Goal: Task Accomplishment & Management: Complete application form

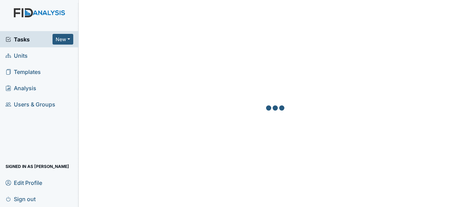
click at [29, 59] on link "Units" at bounding box center [39, 55] width 79 height 16
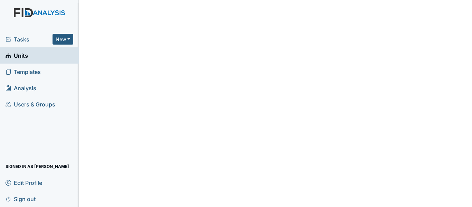
click at [50, 54] on link "Units" at bounding box center [39, 55] width 79 height 16
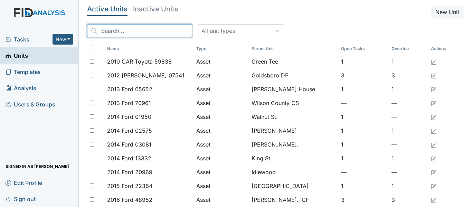
click at [145, 28] on input "search" at bounding box center [139, 30] width 105 height 13
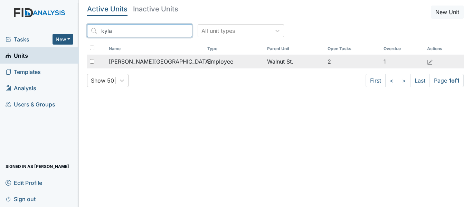
type input "kyla"
click at [158, 57] on td "[PERSON_NAME][GEOGRAPHIC_DATA]" at bounding box center [155, 62] width 98 height 14
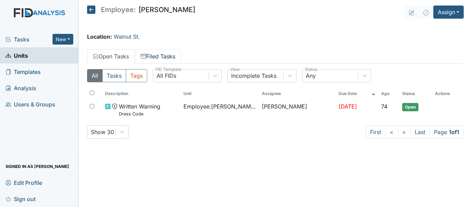
click at [169, 60] on link "Filed Tasks" at bounding box center [158, 56] width 46 height 15
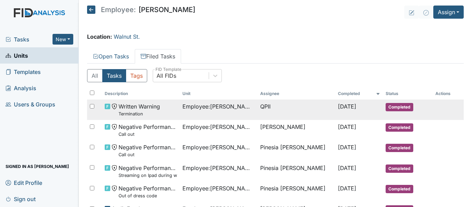
click at [281, 112] on td "QPII" at bounding box center [296, 110] width 78 height 20
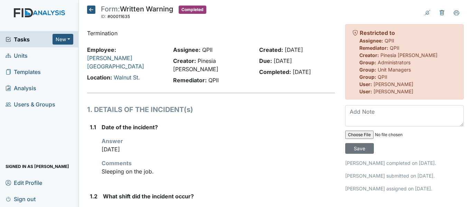
click at [92, 11] on icon at bounding box center [91, 10] width 8 height 8
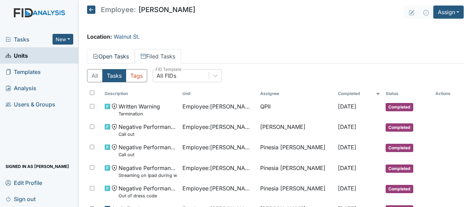
click at [108, 56] on link "Open Tasks" at bounding box center [111, 56] width 48 height 15
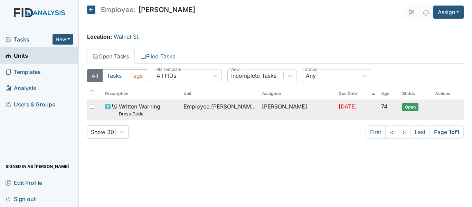
click at [262, 112] on td "[PERSON_NAME]" at bounding box center [297, 110] width 77 height 20
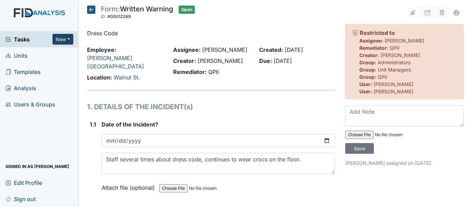
click at [61, 36] on button "New" at bounding box center [63, 39] width 21 height 11
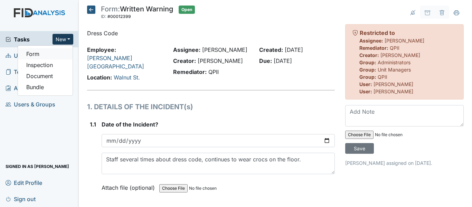
click at [60, 49] on link "Form" at bounding box center [45, 53] width 55 height 11
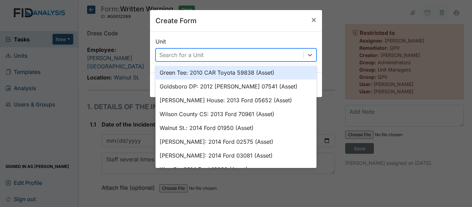
click at [199, 54] on div "Search for a Unit" at bounding box center [181, 55] width 44 height 8
click at [312, 18] on span "×" at bounding box center [314, 20] width 6 height 10
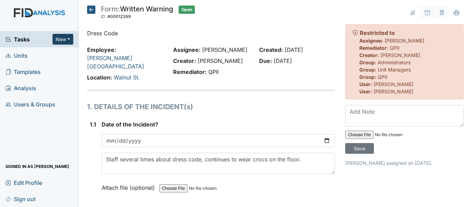
click at [69, 38] on button "New" at bounding box center [63, 39] width 21 height 11
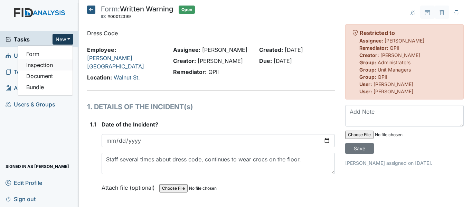
click at [56, 64] on link "Inspection" at bounding box center [45, 64] width 55 height 11
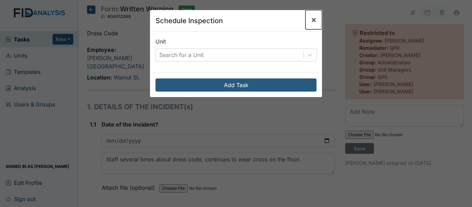
click at [311, 20] on span "×" at bounding box center [314, 20] width 6 height 10
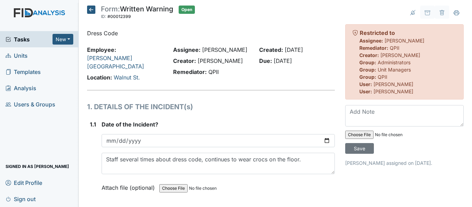
click at [40, 57] on link "Units" at bounding box center [39, 55] width 79 height 16
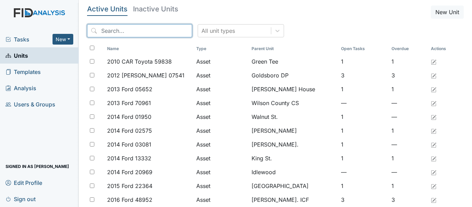
click at [156, 32] on input "search" at bounding box center [139, 30] width 105 height 13
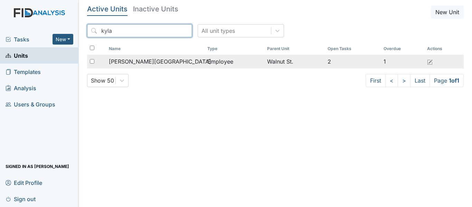
type input "kyla"
click at [133, 63] on span "[PERSON_NAME][GEOGRAPHIC_DATA]" at bounding box center [160, 61] width 102 height 8
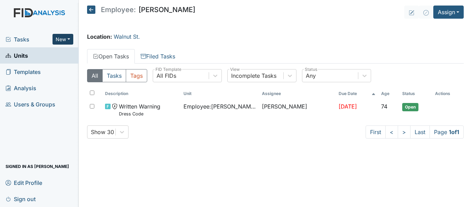
click at [68, 40] on button "New" at bounding box center [63, 39] width 21 height 11
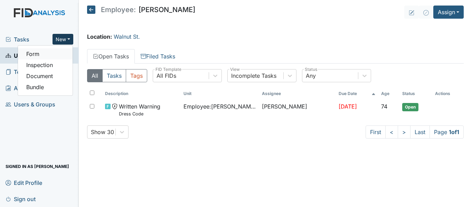
click at [51, 56] on link "Form" at bounding box center [45, 53] width 55 height 11
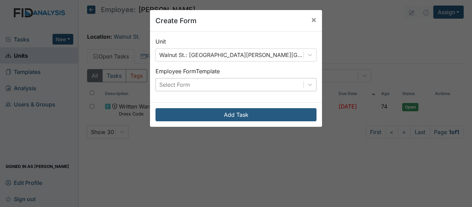
click at [240, 84] on div "Select Form" at bounding box center [230, 84] width 148 height 12
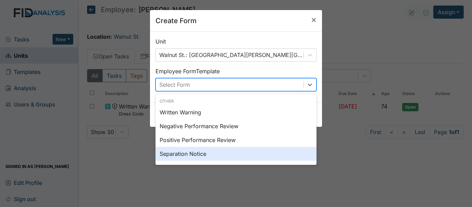
click at [226, 153] on div "Separation Notice" at bounding box center [235, 154] width 161 height 14
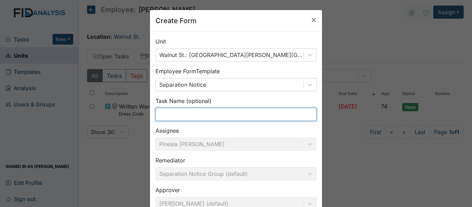
click at [214, 113] on input "text" at bounding box center [235, 114] width 161 height 13
type input "K"
type input "S"
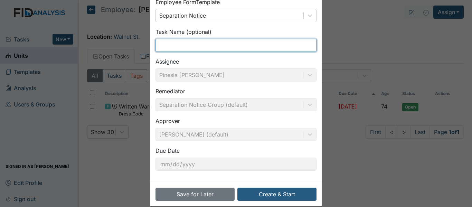
scroll to position [78, 0]
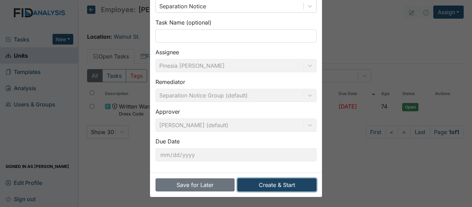
click at [266, 186] on button "Create & Start" at bounding box center [276, 184] width 79 height 13
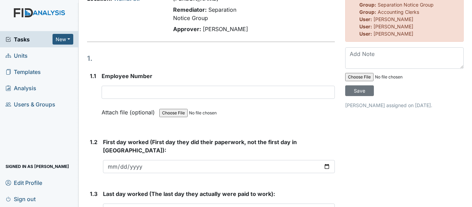
scroll to position [69, 0]
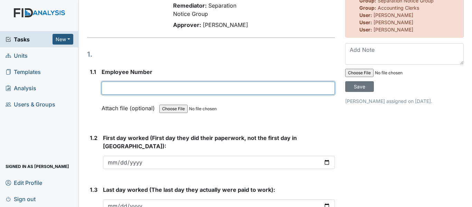
click at [143, 82] on input "text" at bounding box center [218, 88] width 233 height 13
click at [143, 82] on input "1019" at bounding box center [218, 88] width 233 height 13
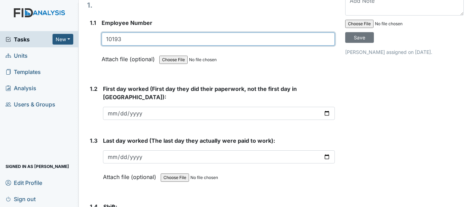
scroll to position [138, 0]
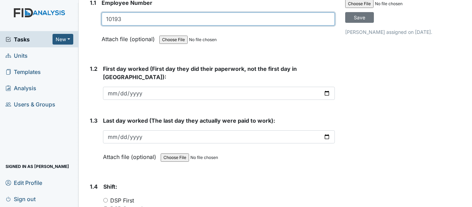
type input "10193"
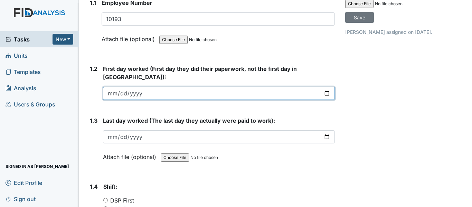
click at [119, 87] on input "date" at bounding box center [219, 93] width 232 height 13
type input "[DATE]"
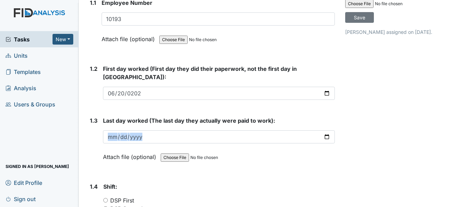
click at [115, 118] on div "Last day worked (The last day they actually were paid to work): Attach file (op…" at bounding box center [219, 140] width 232 height 49
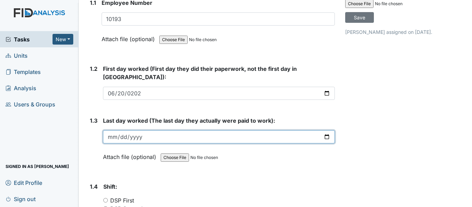
click at [119, 130] on input "date" at bounding box center [219, 136] width 232 height 13
type input "[DATE]"
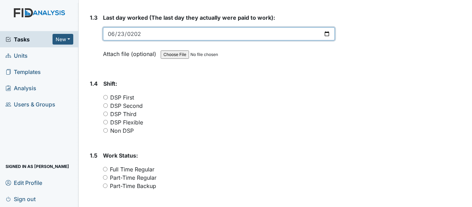
scroll to position [242, 0]
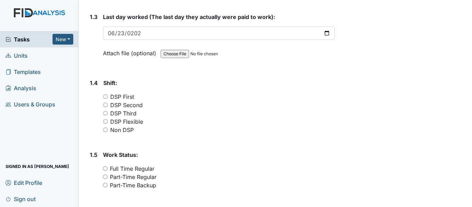
click at [105, 111] on input "DSP Third" at bounding box center [105, 113] width 4 height 4
radio input "true"
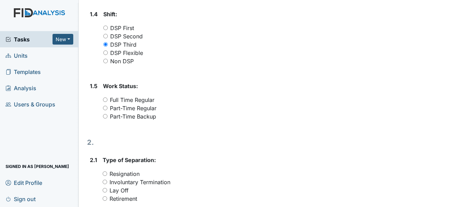
scroll to position [311, 0]
click at [104, 105] on input "Part-Time Regular" at bounding box center [105, 107] width 4 height 4
radio input "true"
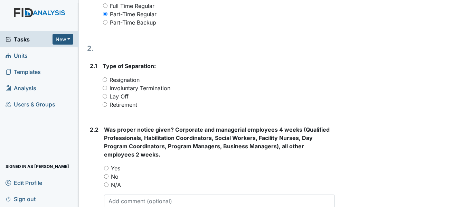
scroll to position [415, 0]
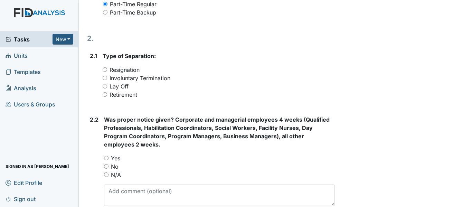
click at [104, 76] on input "Involuntary Termination" at bounding box center [105, 78] width 4 height 4
radio input "true"
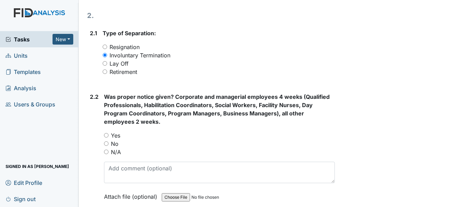
scroll to position [449, 0]
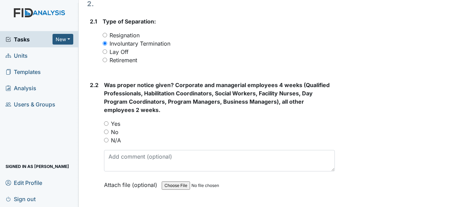
click at [106, 138] on input "N/A" at bounding box center [106, 140] width 4 height 4
radio input "true"
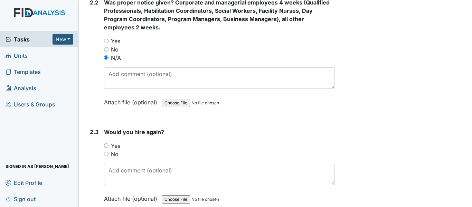
scroll to position [553, 0]
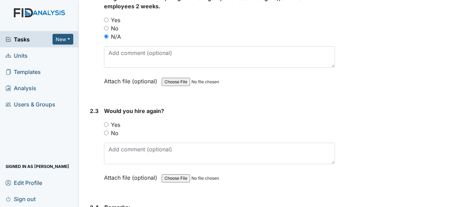
click at [106, 131] on input "No" at bounding box center [106, 133] width 4 height 4
radio input "true"
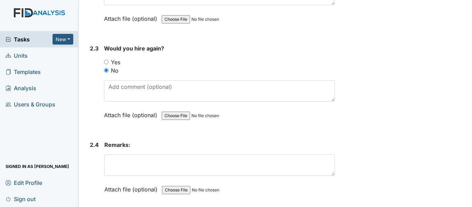
scroll to position [617, 0]
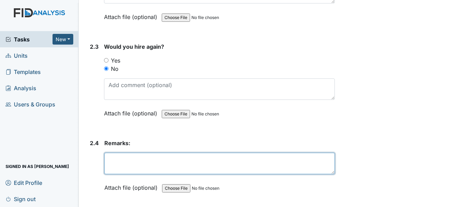
click at [138, 153] on textarea at bounding box center [219, 163] width 230 height 21
type textarea "Terminated for sleeping on 9/20 and 9/23"
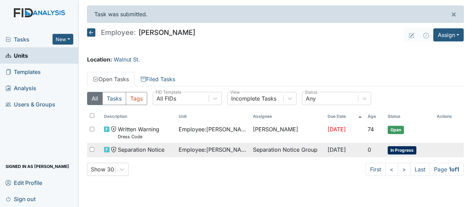
click at [220, 151] on span "Employee : Greenfield, Kyla" at bounding box center [213, 149] width 69 height 8
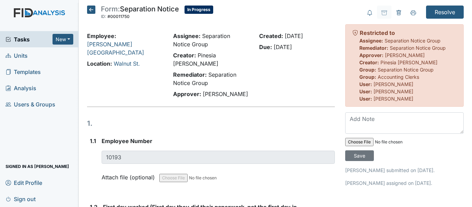
click at [88, 11] on icon at bounding box center [91, 10] width 8 height 8
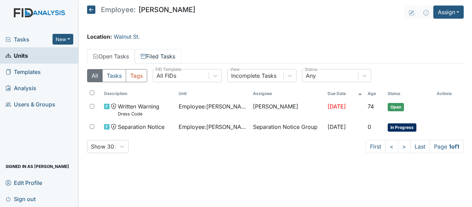
click at [150, 58] on link "Filed Tasks" at bounding box center [158, 56] width 46 height 15
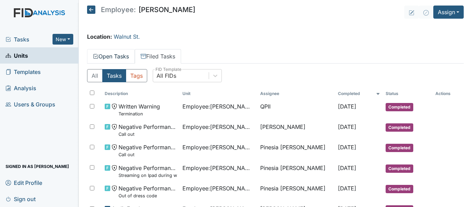
click at [100, 57] on link "Open Tasks" at bounding box center [111, 56] width 48 height 15
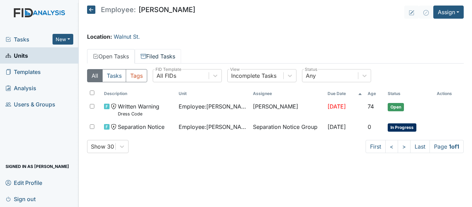
click at [151, 60] on link "Filed Tasks" at bounding box center [158, 56] width 46 height 15
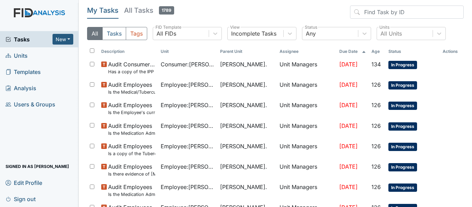
click at [22, 53] on span "Units" at bounding box center [17, 55] width 22 height 11
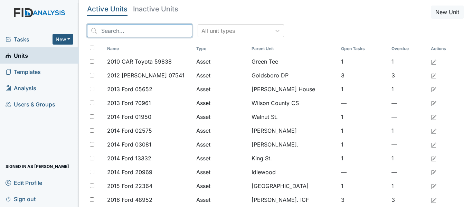
click at [146, 30] on input "search" at bounding box center [139, 30] width 105 height 13
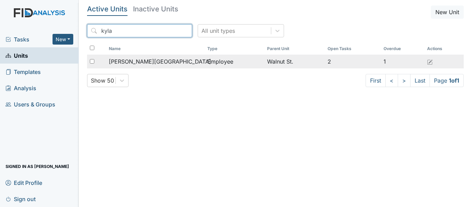
type input "kyla"
click at [158, 57] on div "[PERSON_NAME][GEOGRAPHIC_DATA]" at bounding box center [155, 61] width 93 height 8
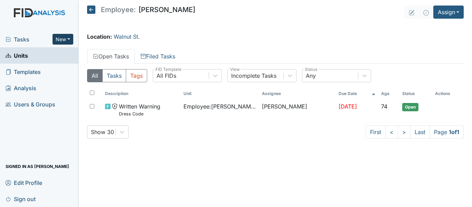
click at [69, 38] on button "New" at bounding box center [63, 39] width 21 height 11
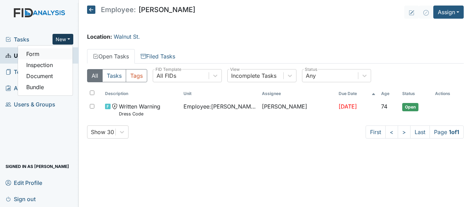
click at [54, 56] on link "Form" at bounding box center [45, 53] width 55 height 11
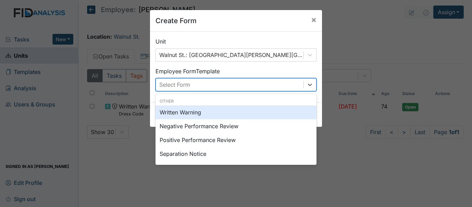
click at [218, 81] on div "Select Form" at bounding box center [230, 84] width 148 height 12
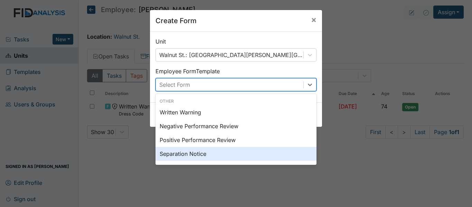
click at [201, 151] on div "Separation Notice" at bounding box center [235, 154] width 161 height 14
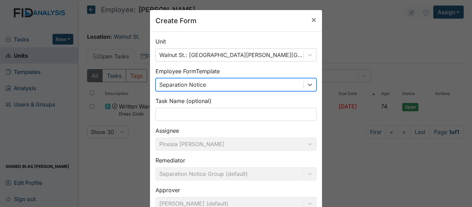
scroll to position [78, 0]
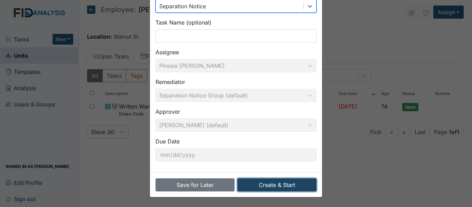
click at [293, 184] on button "Create & Start" at bounding box center [276, 184] width 79 height 13
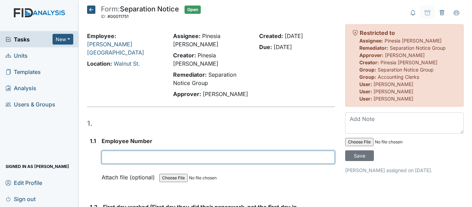
click at [160, 151] on input "text" at bounding box center [218, 157] width 233 height 13
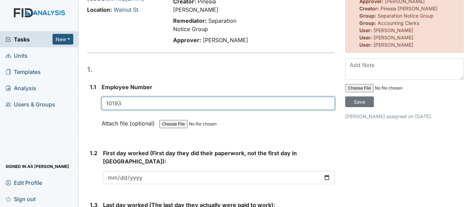
scroll to position [138, 0]
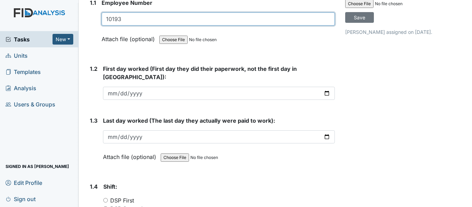
type input "10193"
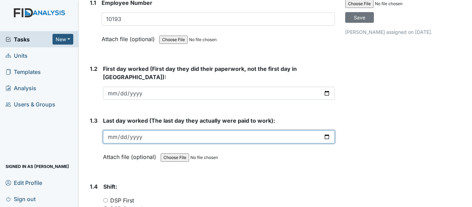
click at [138, 130] on input "date" at bounding box center [219, 136] width 232 height 13
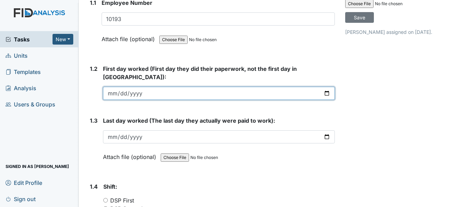
click at [136, 87] on input "date" at bounding box center [219, 93] width 232 height 13
click at [111, 87] on input "date" at bounding box center [219, 93] width 232 height 13
type input "0020-06-22"
click at [142, 87] on input "0020-06-22" at bounding box center [219, 93] width 232 height 13
click at [113, 87] on input "date" at bounding box center [219, 93] width 232 height 13
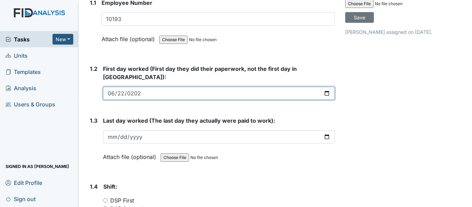
type input "[DATE]"
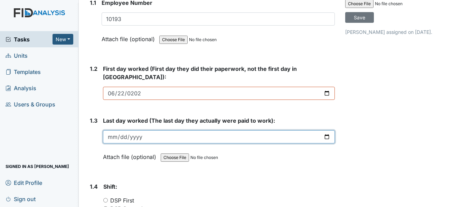
click at [108, 130] on input "date" at bounding box center [219, 136] width 232 height 13
type input "[DATE]"
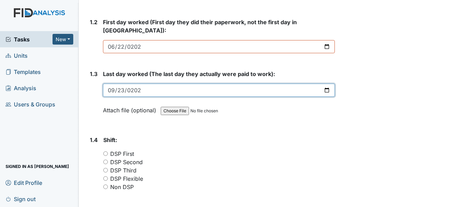
scroll to position [173, 0]
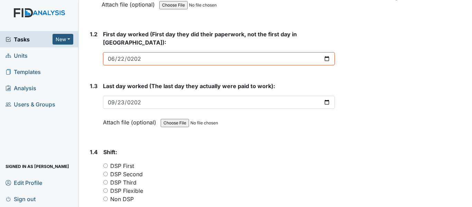
click at [219, 148] on strong "Shift:" at bounding box center [218, 152] width 231 height 8
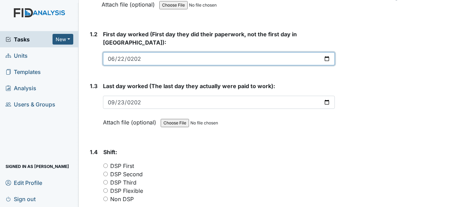
click at [263, 52] on input "[DATE]" at bounding box center [219, 58] width 232 height 13
click at [121, 52] on input "2022-06-22" at bounding box center [219, 58] width 232 height 13
type input "2022-06-20"
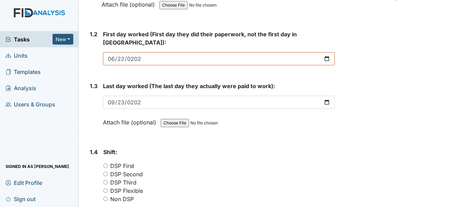
click at [276, 162] on div "DSP First" at bounding box center [218, 166] width 231 height 8
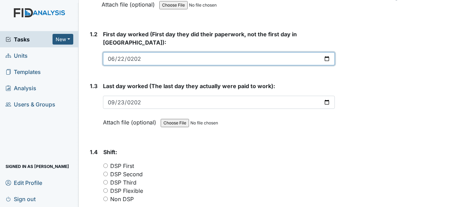
click at [323, 52] on input "2022-06-20" at bounding box center [219, 58] width 232 height 13
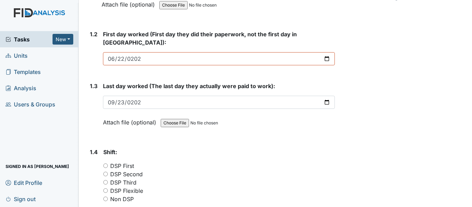
click at [290, 114] on div "Attach file (optional) You can upload .pdf, .txt, .jpg, .jpeg, .png, .csv, .xls…" at bounding box center [219, 122] width 232 height 17
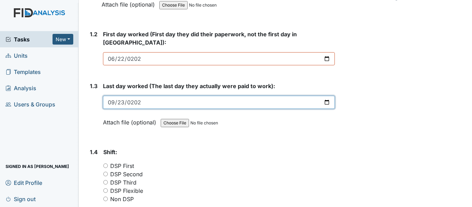
click at [195, 96] on input "2025-09-23" at bounding box center [219, 102] width 232 height 13
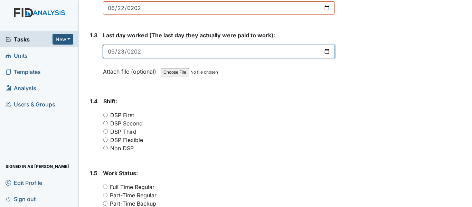
scroll to position [242, 0]
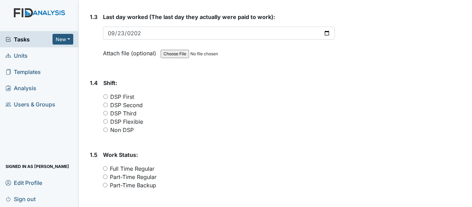
click at [105, 111] on input "DSP Third" at bounding box center [105, 113] width 4 height 4
radio input "true"
click at [103, 174] on input "Part-Time Regular" at bounding box center [105, 176] width 4 height 4
radio input "true"
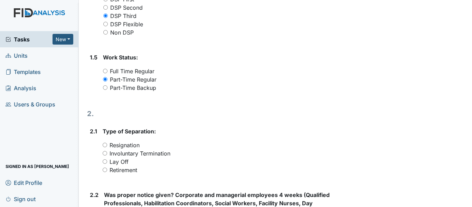
scroll to position [345, 0]
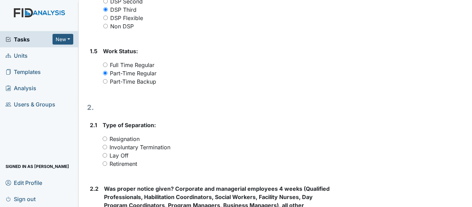
click at [103, 143] on div "Involuntary Termination" at bounding box center [219, 147] width 232 height 8
click at [105, 145] on input "Involuntary Termination" at bounding box center [105, 147] width 4 height 4
radio input "true"
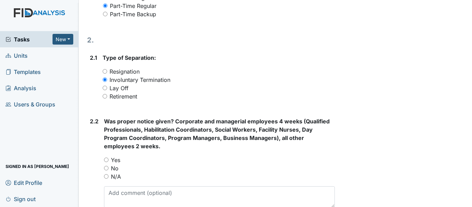
scroll to position [415, 0]
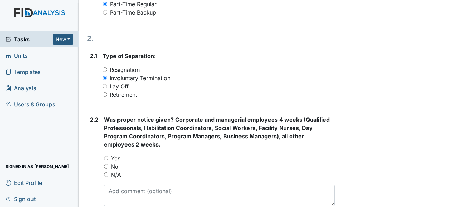
click at [108, 172] on input "N/A" at bounding box center [106, 174] width 4 height 4
radio input "true"
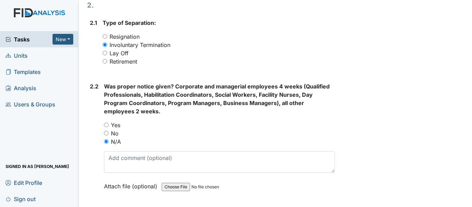
scroll to position [518, 0]
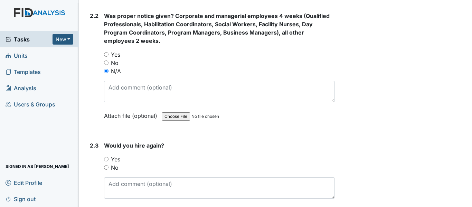
click at [105, 157] on input "Yes" at bounding box center [106, 159] width 4 height 4
radio input "true"
click at [105, 165] on input "No" at bounding box center [106, 167] width 4 height 4
radio input "true"
click at [107, 157] on input "Yes" at bounding box center [106, 159] width 4 height 4
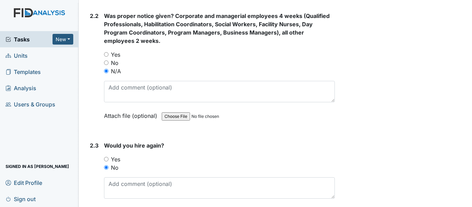
radio input "true"
click at [106, 165] on input "No" at bounding box center [106, 167] width 4 height 4
radio input "true"
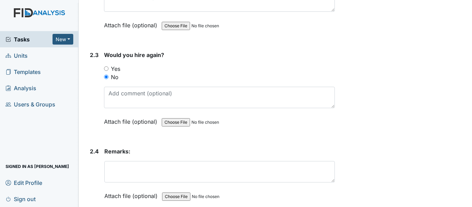
scroll to position [617, 0]
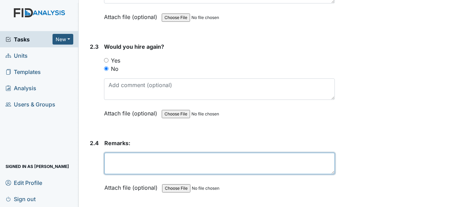
click at [146, 153] on textarea at bounding box center [219, 163] width 230 height 21
type textarea "Sleeping on the job."
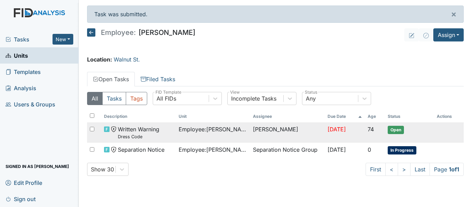
click at [179, 131] on span "Employee : [GEOGRAPHIC_DATA][PERSON_NAME][GEOGRAPHIC_DATA]" at bounding box center [213, 129] width 69 height 8
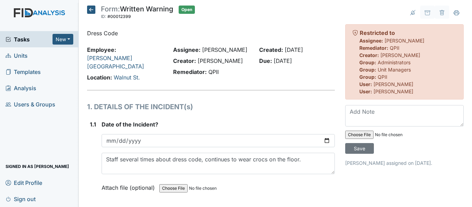
click at [95, 12] on h5 "Form: Written Warning ID: #00012399 Open Autosaving..." at bounding box center [141, 13] width 108 height 15
click at [91, 11] on icon at bounding box center [91, 10] width 8 height 8
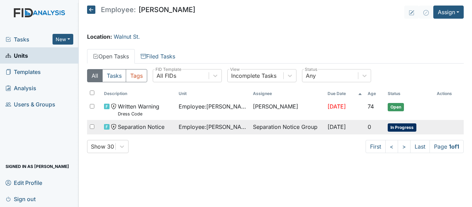
click at [151, 130] on span "Separation Notice" at bounding box center [141, 127] width 47 height 8
